Goal: Task Accomplishment & Management: Manage account settings

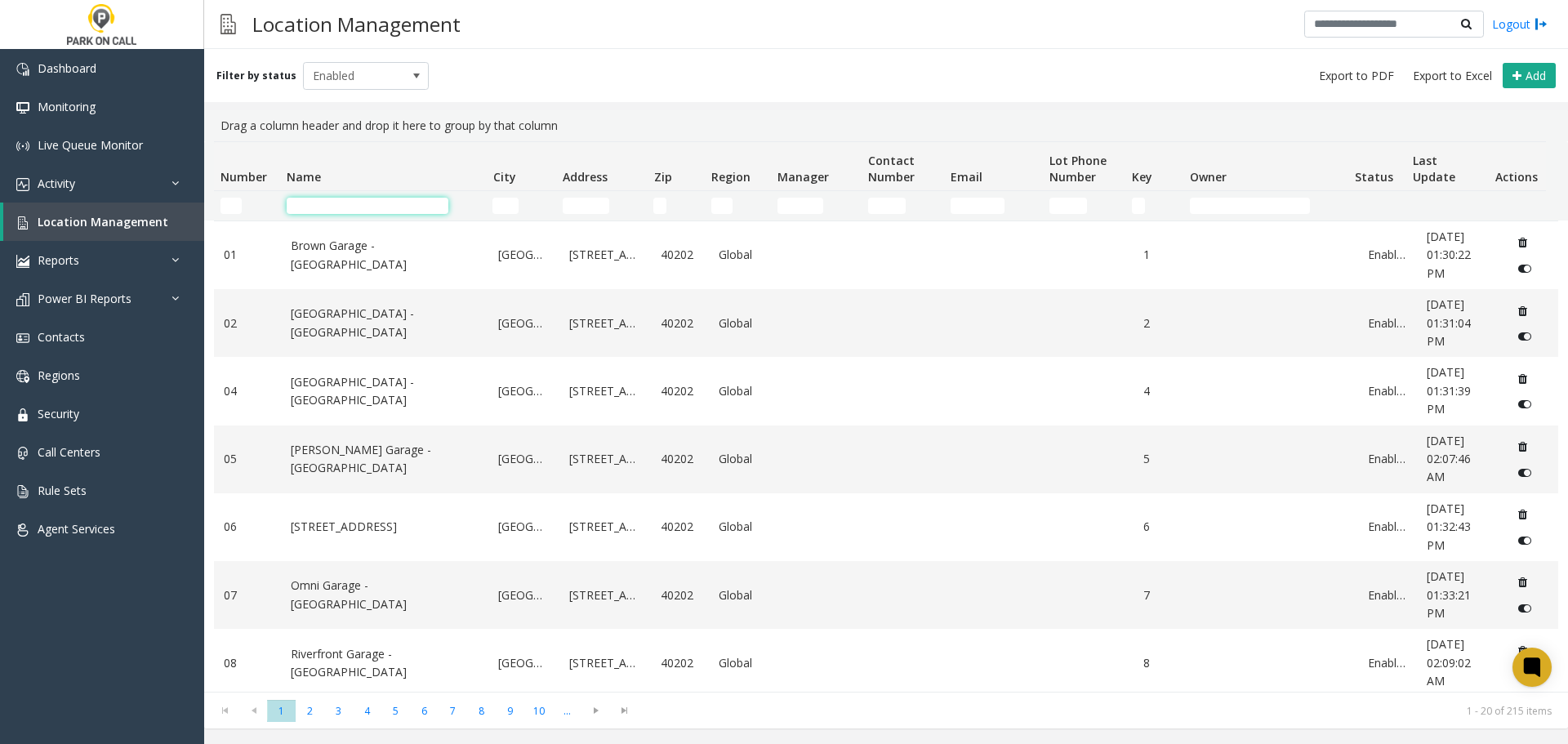
click at [333, 209] on input "Name Filter" at bounding box center [367, 206] width 162 height 16
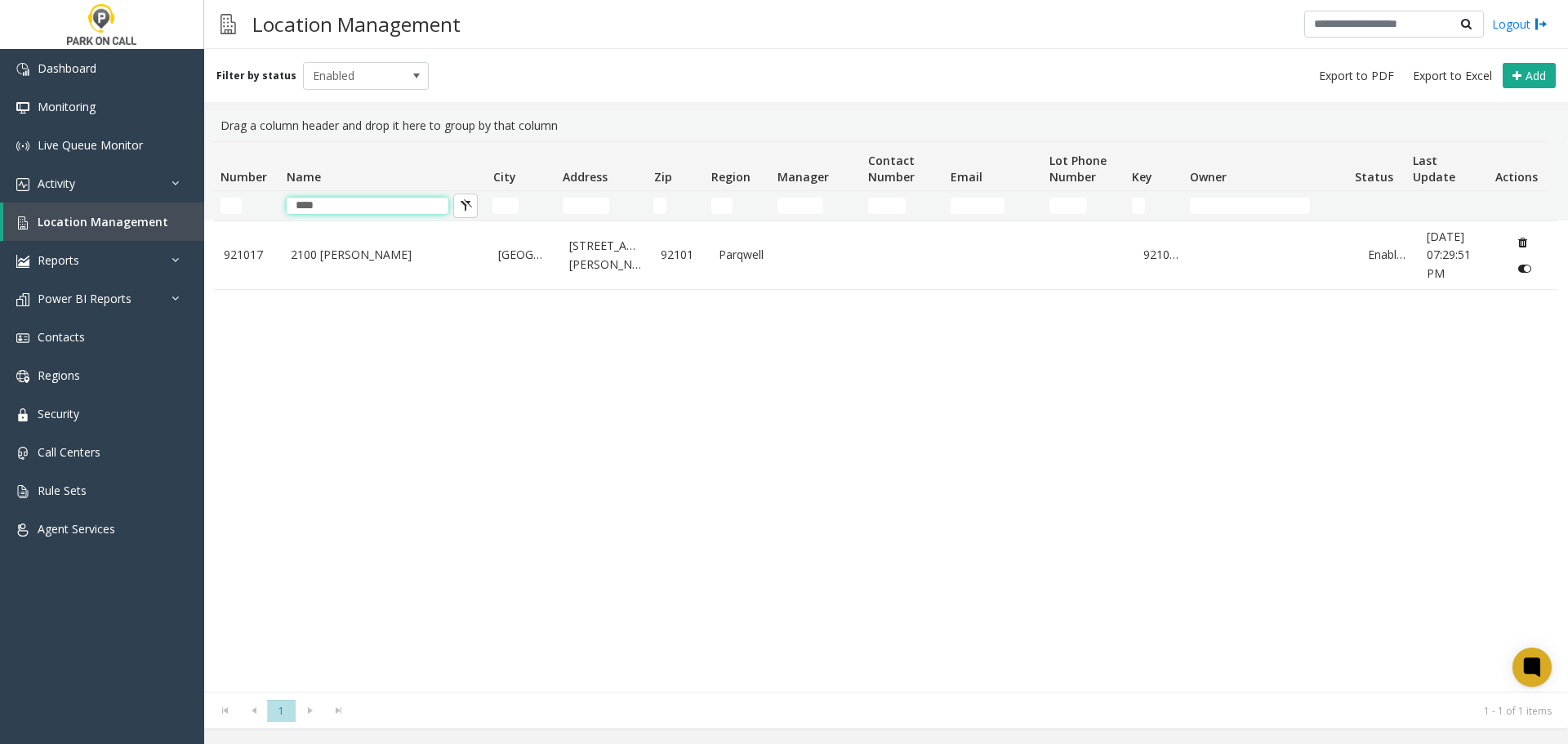
type input "****"
click at [363, 264] on link "2100 [PERSON_NAME]" at bounding box center [385, 255] width 189 height 18
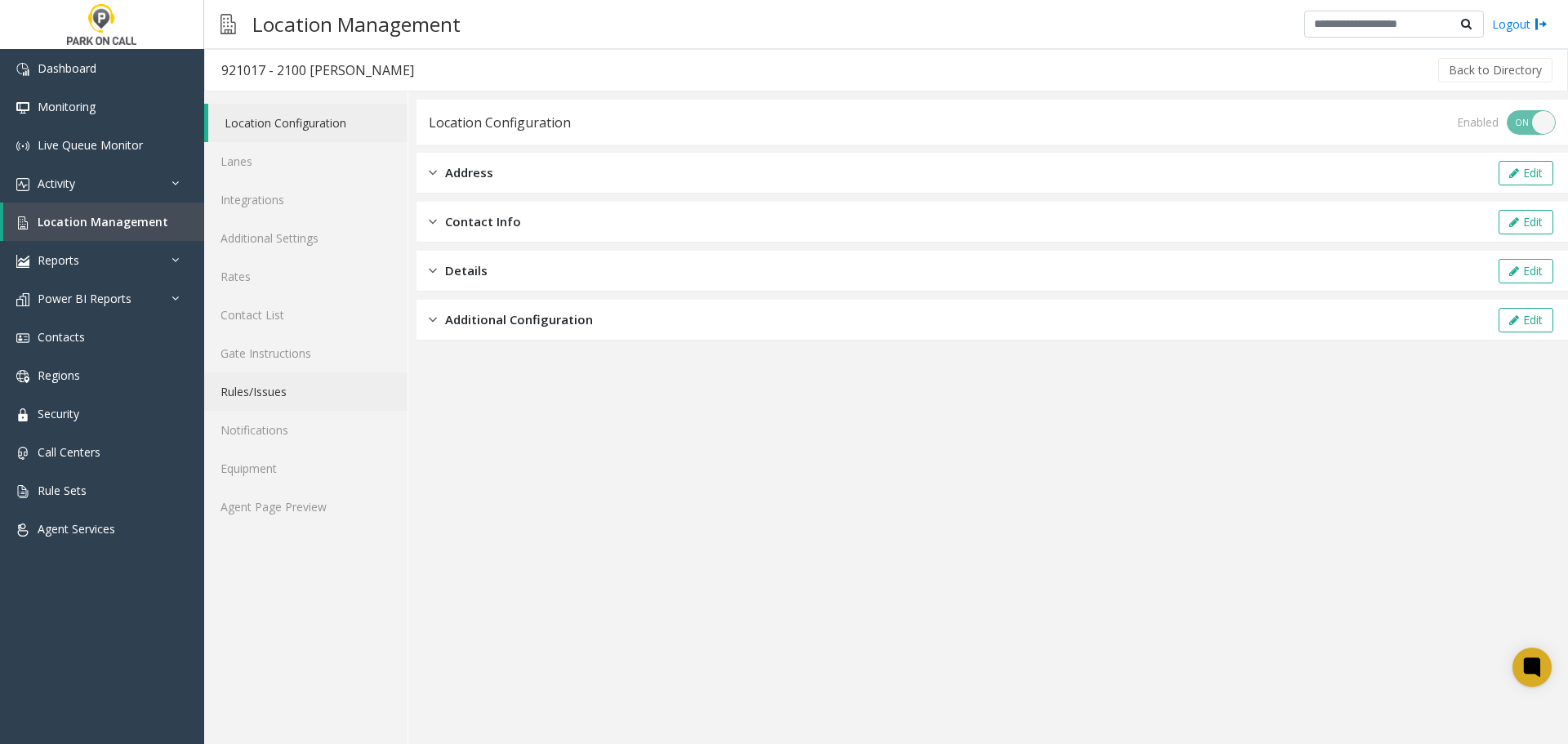
click at [299, 397] on link "Rules/Issues" at bounding box center [306, 392] width 203 height 38
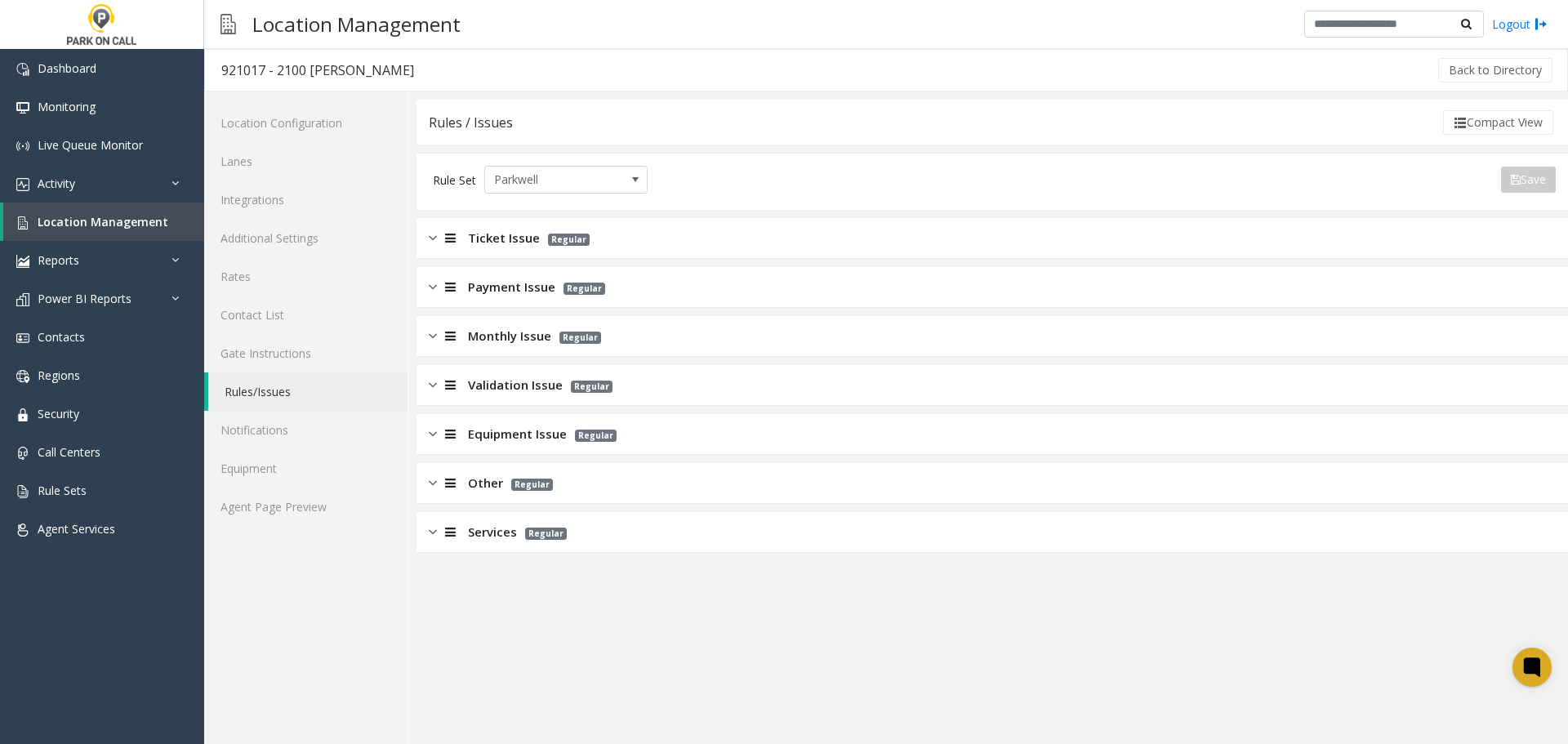
click at [542, 434] on span "Equipment Issue" at bounding box center [517, 434] width 99 height 19
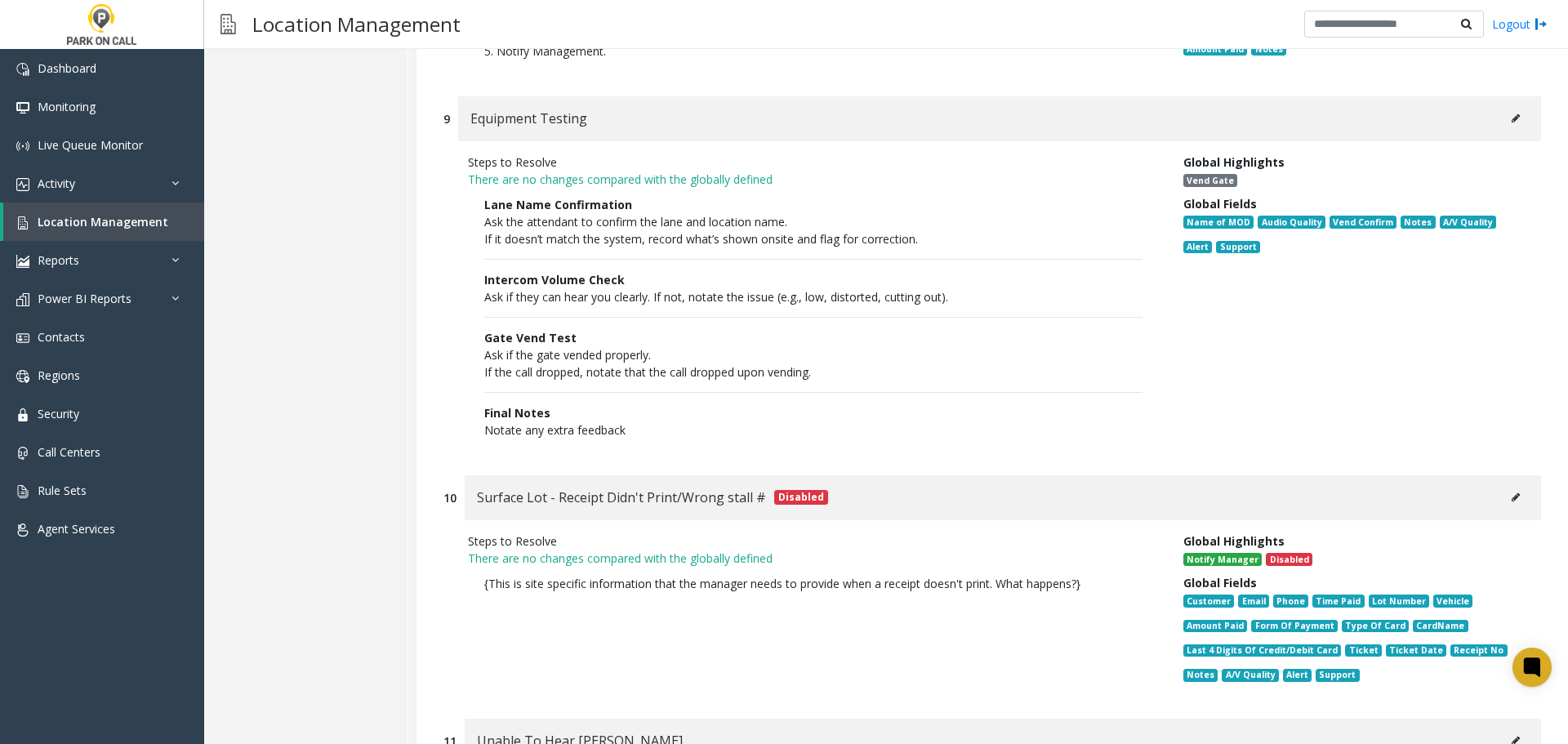
scroll to position [2451, 0]
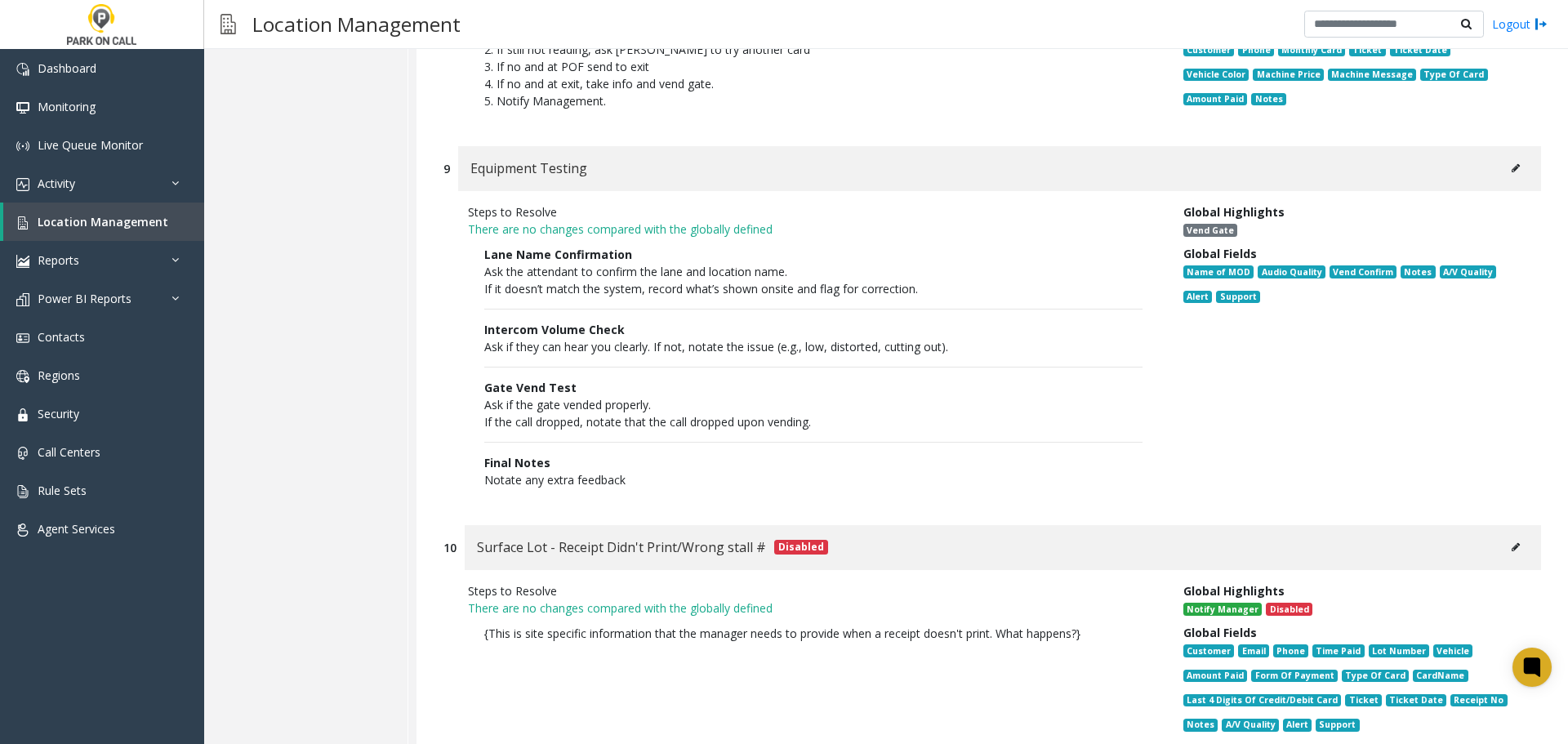
click at [1503, 166] on button at bounding box center [1516, 168] width 27 height 25
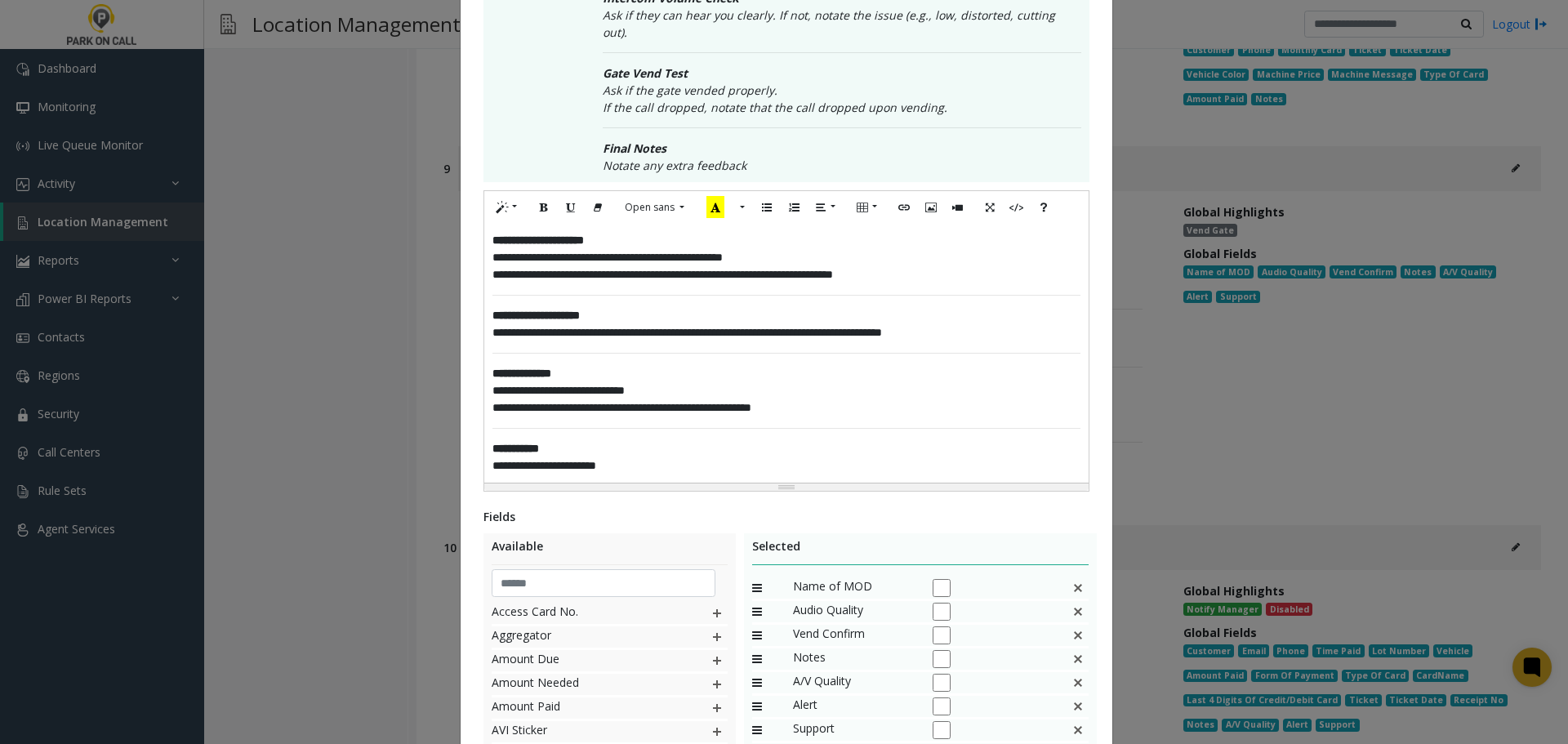
scroll to position [621, 0]
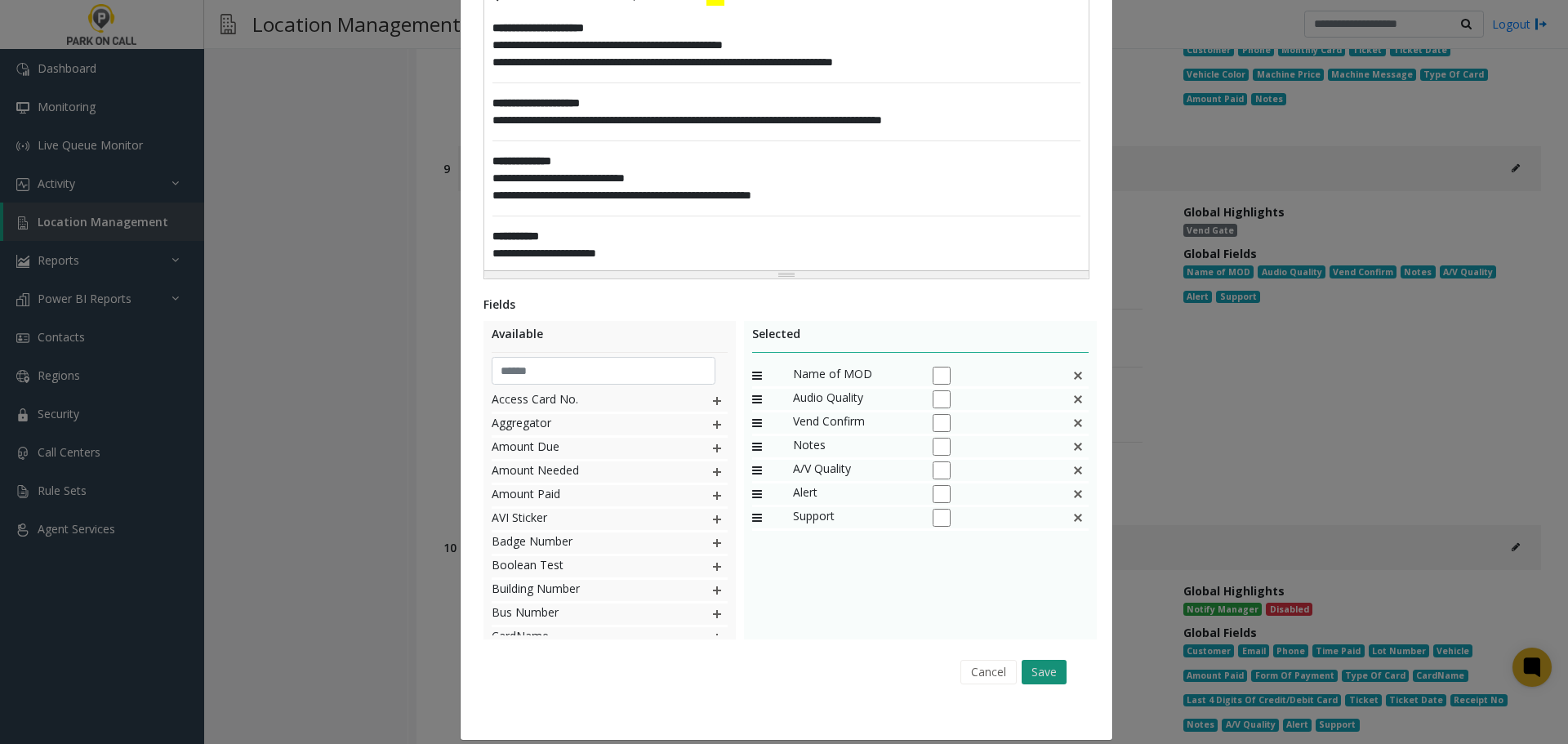
click at [1037, 660] on button "Save" at bounding box center [1043, 672] width 45 height 25
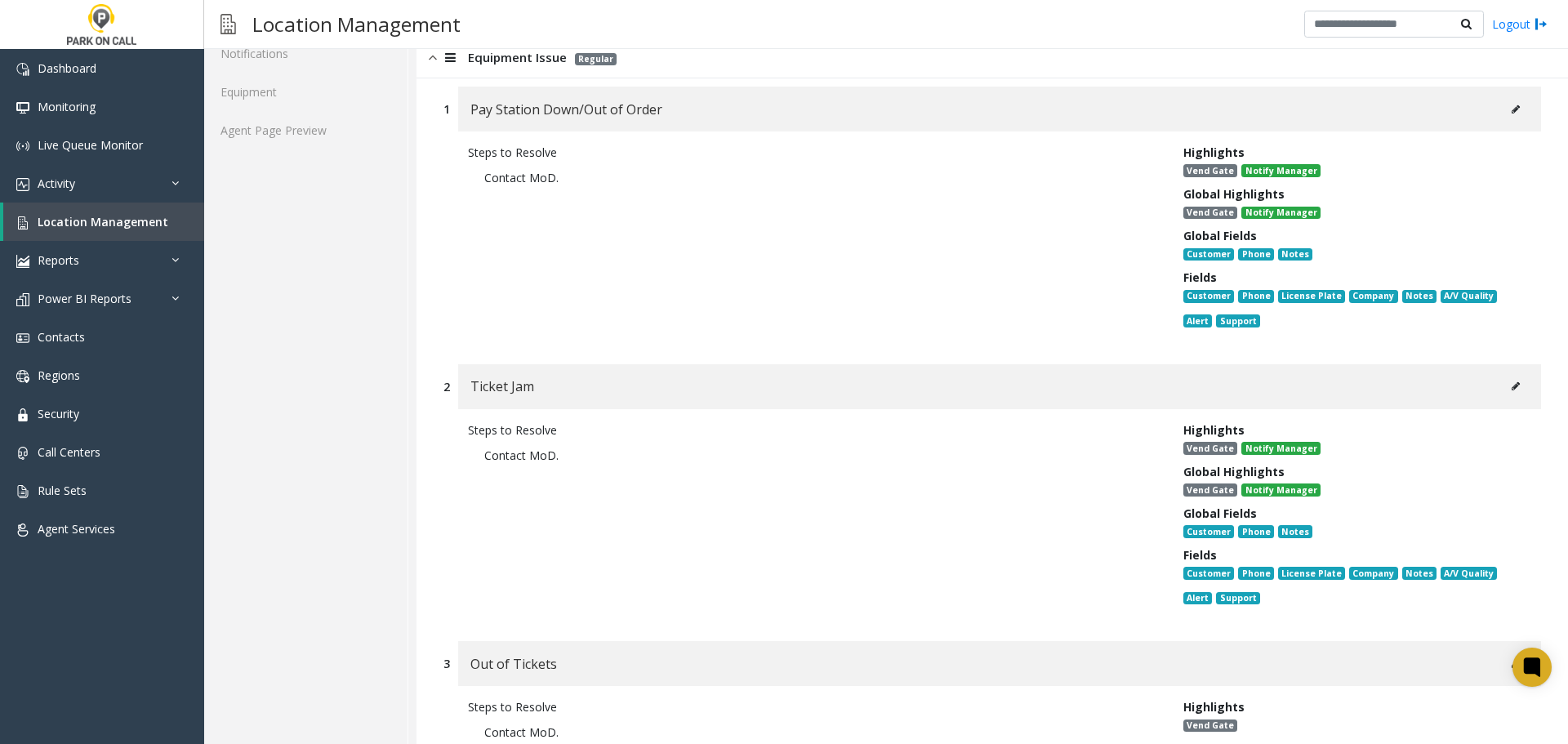
scroll to position [0, 0]
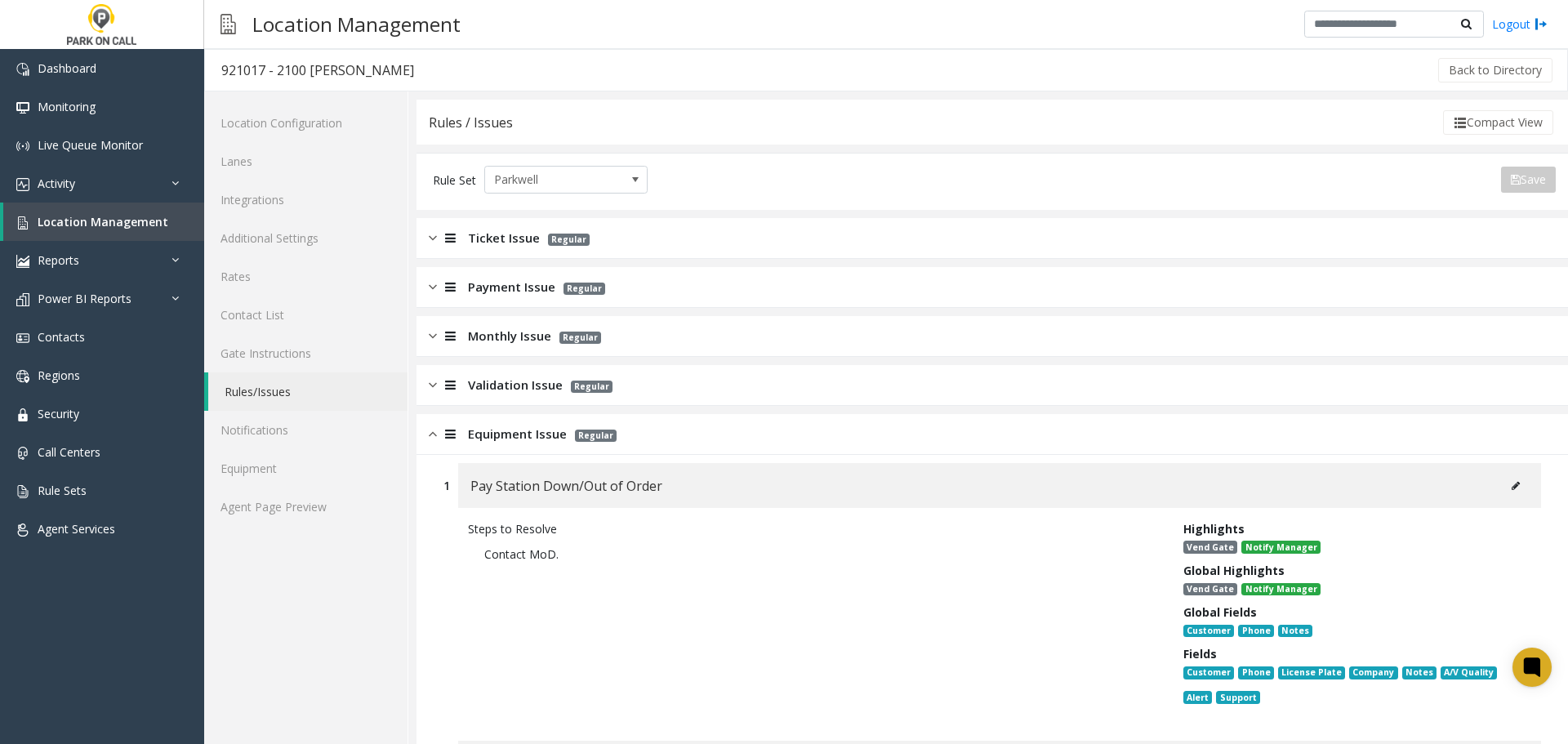
click at [592, 426] on p "Regular" at bounding box center [592, 434] width 49 height 19
